Goal: Communication & Community: Participate in discussion

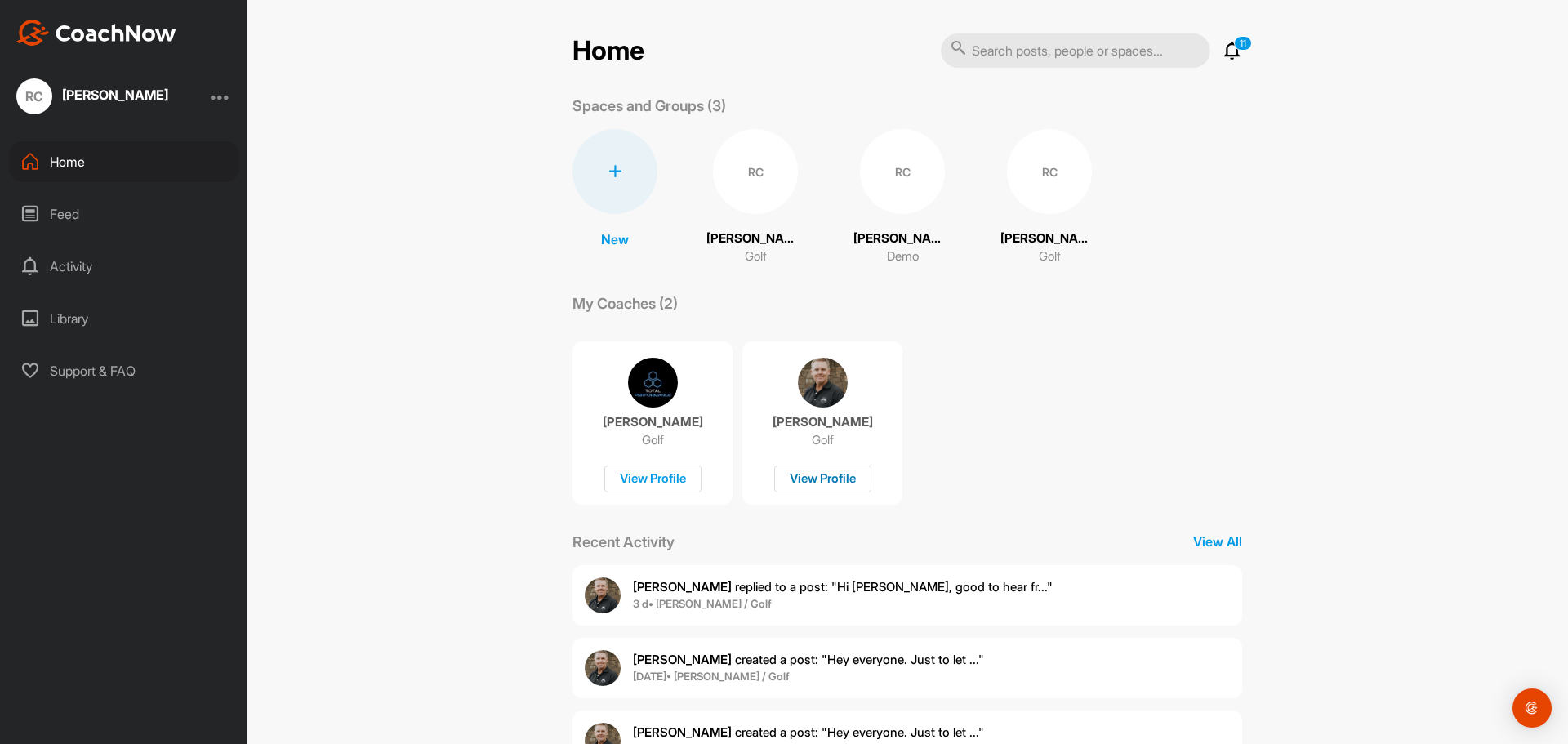
click at [824, 477] on div "View Profile" at bounding box center [822, 478] width 97 height 27
click at [670, 596] on p "[PERSON_NAME] replied to a post : "Hi [PERSON_NAME], good to hear fr..."" at bounding box center [842, 587] width 419 height 18
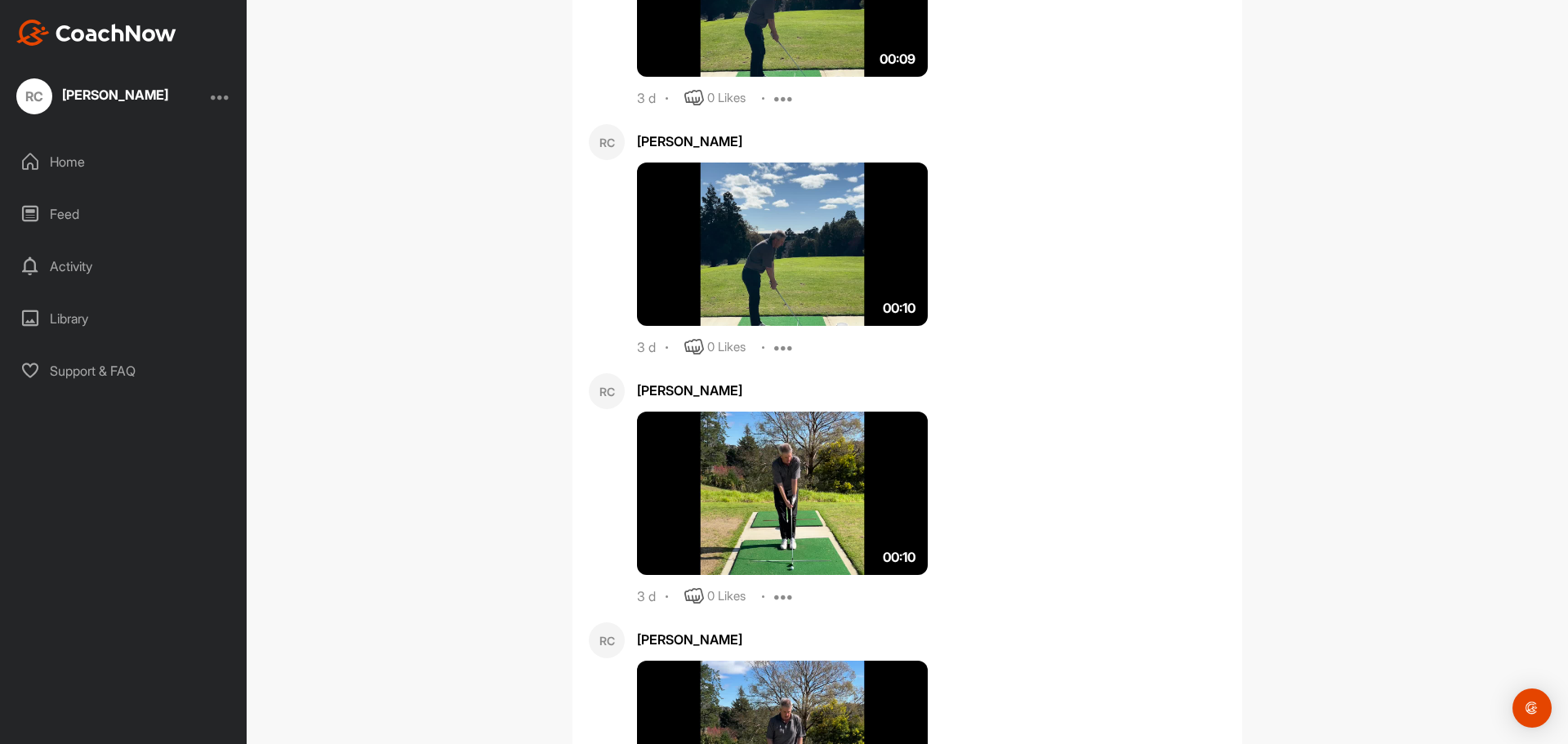
scroll to position [1076, 0]
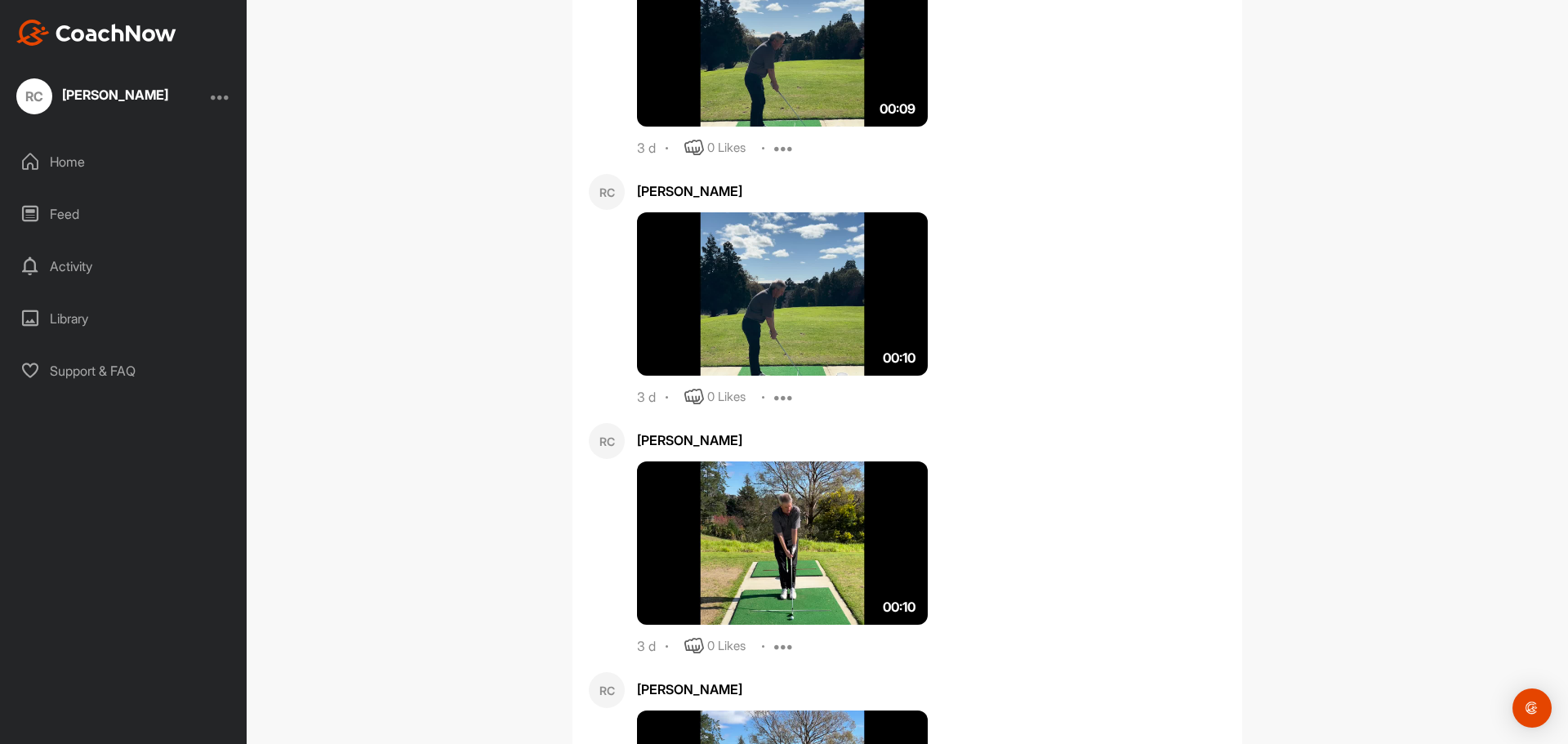
click at [790, 274] on img at bounding box center [782, 293] width 290 height 163
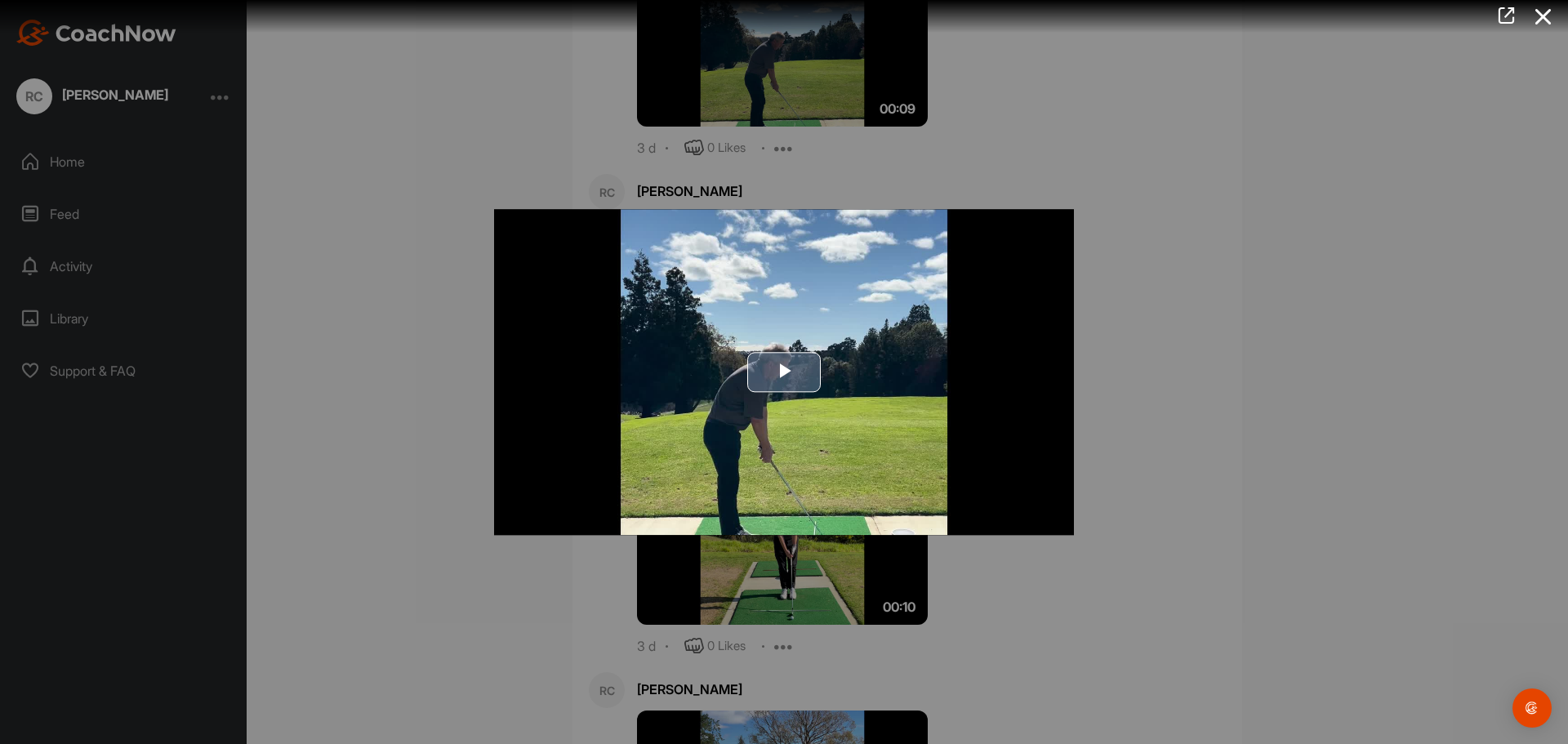
click at [784, 372] on span "Video Player" at bounding box center [784, 372] width 0 height 0
